Goal: Navigation & Orientation: Find specific page/section

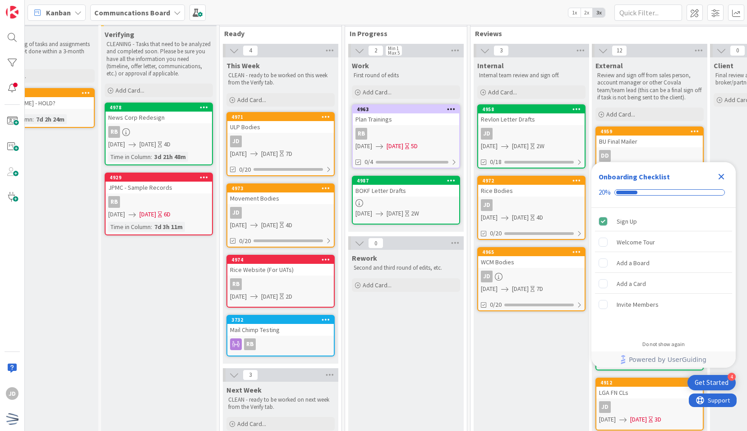
scroll to position [14, 46]
click at [719, 178] on icon "Close Checklist" at bounding box center [721, 176] width 11 height 11
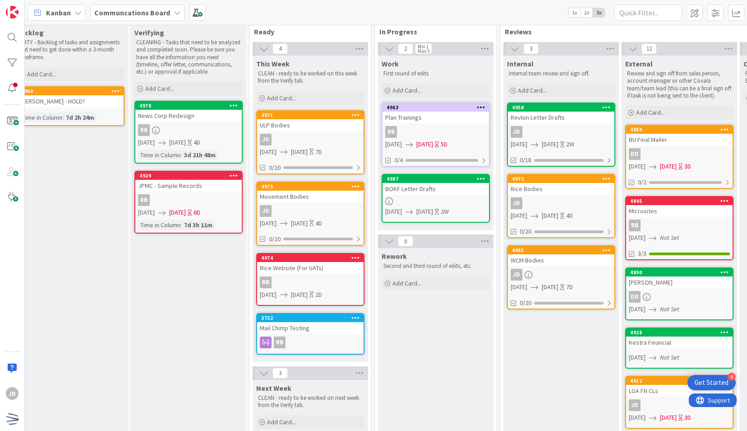
scroll to position [15, 15]
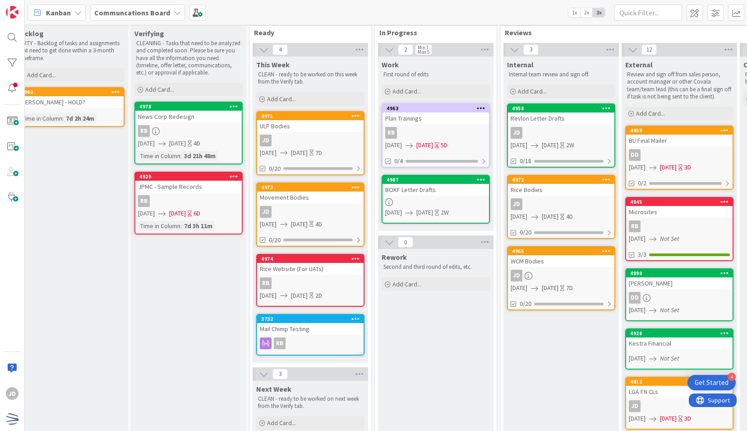
click at [322, 154] on div "7D" at bounding box center [319, 152] width 7 height 9
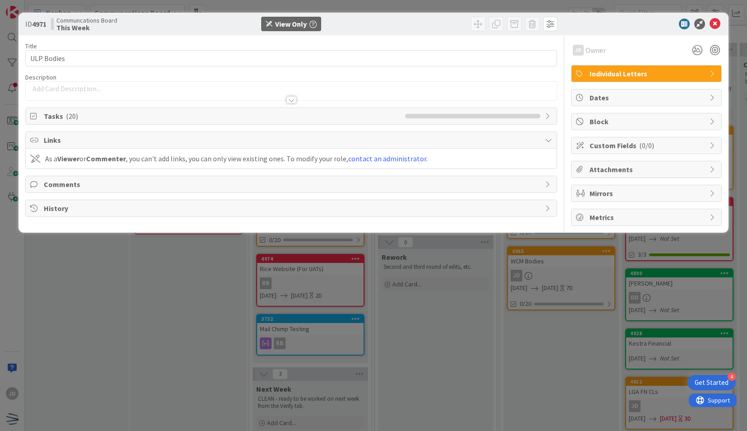
click at [292, 99] on div at bounding box center [292, 99] width 10 height 7
click at [292, 99] on div at bounding box center [292, 102] width 10 height 7
click at [546, 114] on icon at bounding box center [548, 115] width 7 height 7
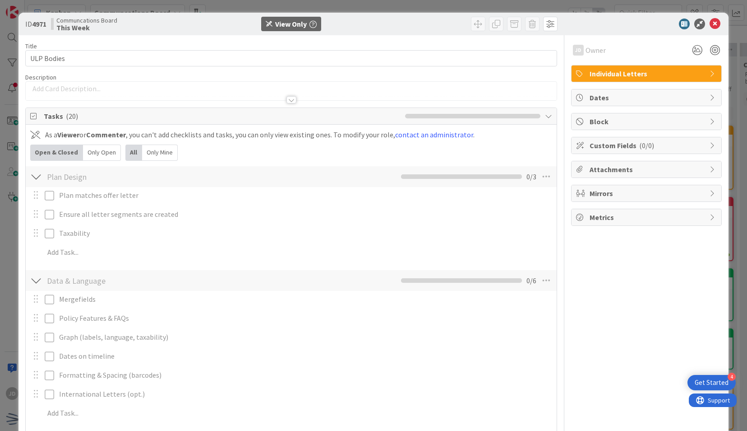
click at [546, 114] on div "Tasks ( 20 )" at bounding box center [291, 116] width 531 height 17
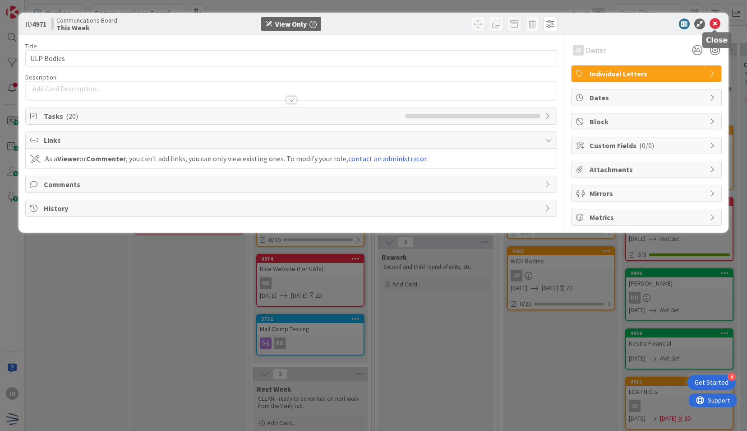
click at [714, 26] on icon at bounding box center [715, 24] width 11 height 11
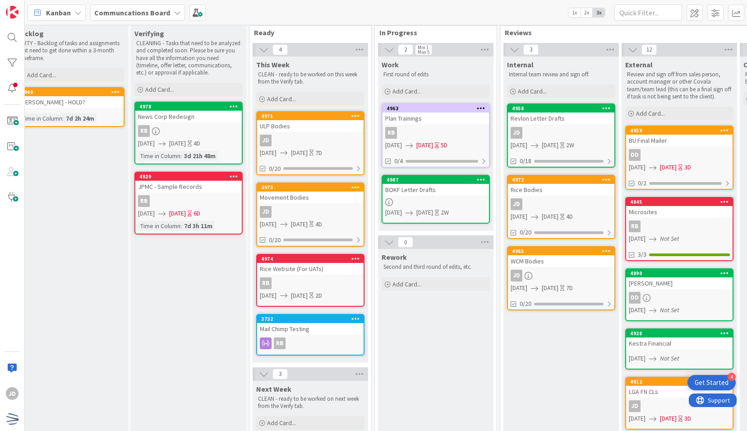
scroll to position [15, 0]
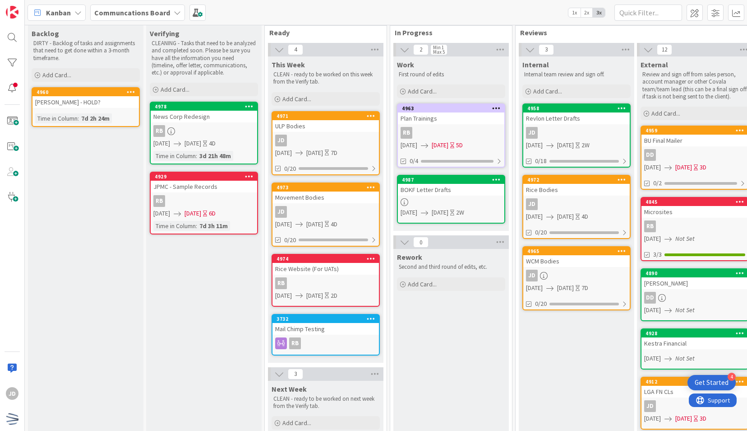
click at [350, 197] on div "Movement Bodies" at bounding box center [326, 197] width 107 height 12
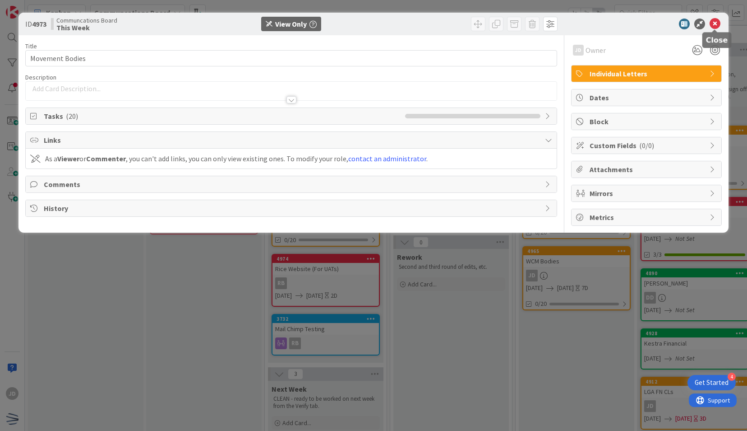
click at [716, 23] on icon at bounding box center [715, 24] width 11 height 11
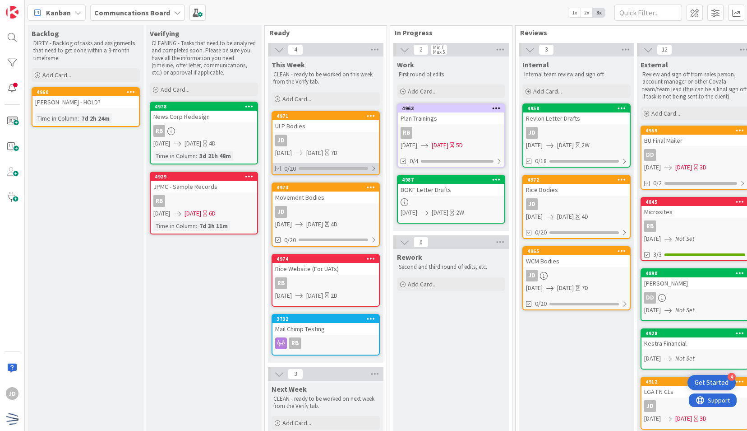
click at [374, 167] on div at bounding box center [373, 168] width 5 height 7
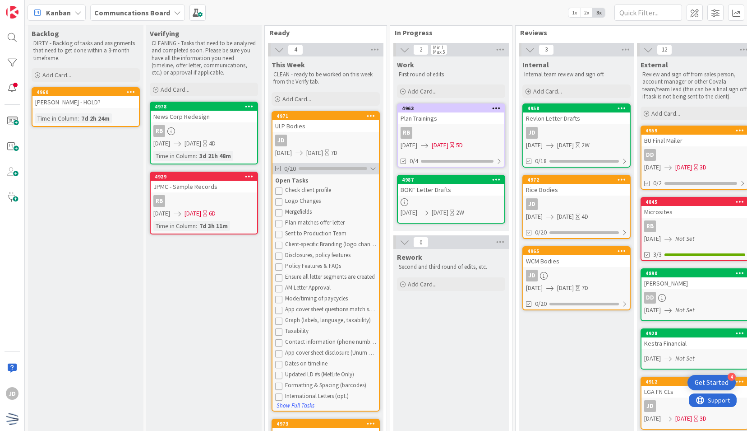
click at [374, 167] on div at bounding box center [373, 168] width 6 height 7
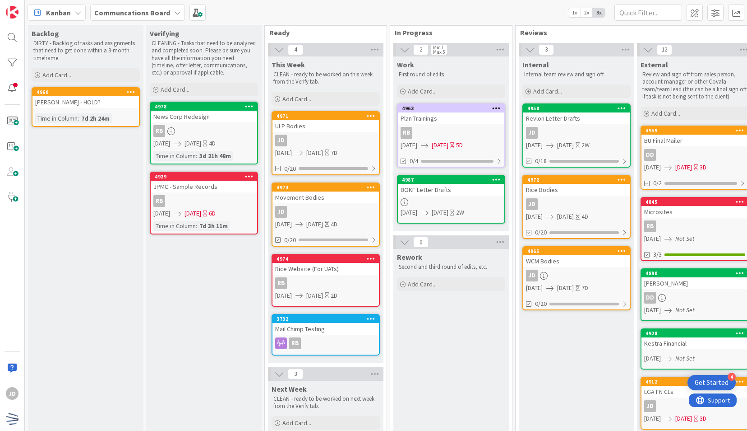
click at [379, 235] on link "4973 Movement Bodies JD [DATE] [DATE] 4D 0/20" at bounding box center [326, 214] width 108 height 64
click at [378, 236] on div "0/20" at bounding box center [326, 239] width 107 height 11
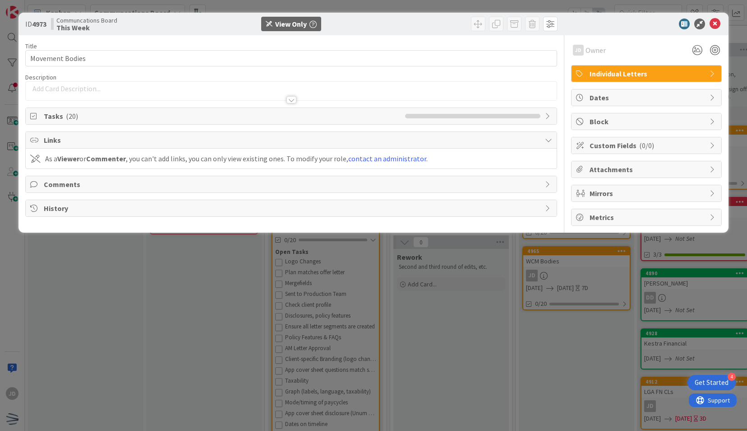
click at [441, 126] on div "Title 15 / 128 Movement Bodies Description JD Owner Individual Letters Tasks ( …" at bounding box center [291, 130] width 532 height 190
click at [438, 117] on li at bounding box center [435, 116] width 7 height 5
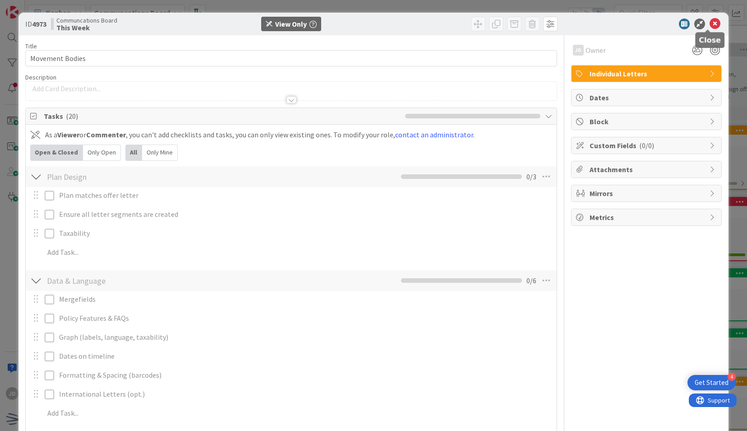
click at [710, 22] on icon at bounding box center [715, 24] width 11 height 11
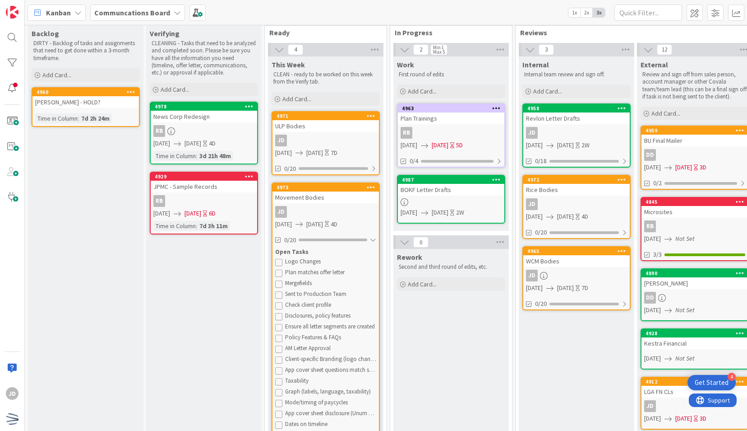
scroll to position [73, 0]
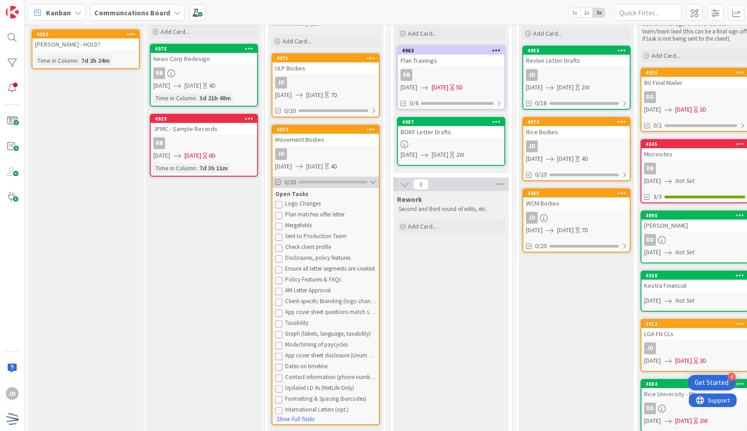
click at [373, 178] on div at bounding box center [373, 181] width 6 height 7
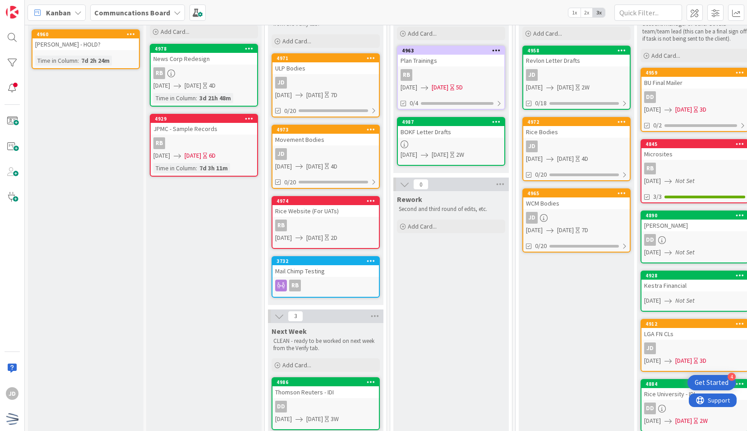
scroll to position [0, 0]
